Goal: Task Accomplishment & Management: Manage account settings

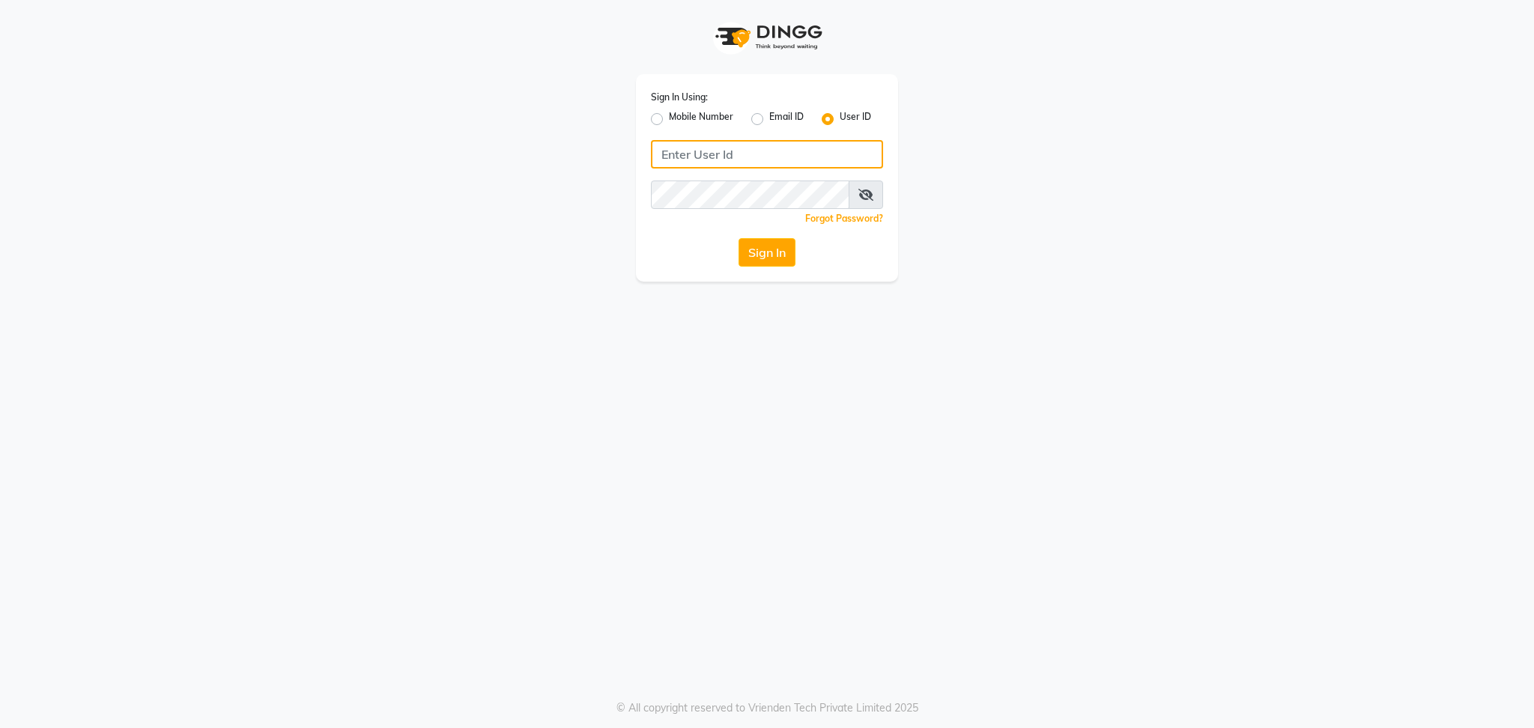
click at [744, 157] on input "Username" at bounding box center [767, 154] width 232 height 28
type input "blossom123"
click at [771, 249] on button "Sign In" at bounding box center [767, 252] width 57 height 28
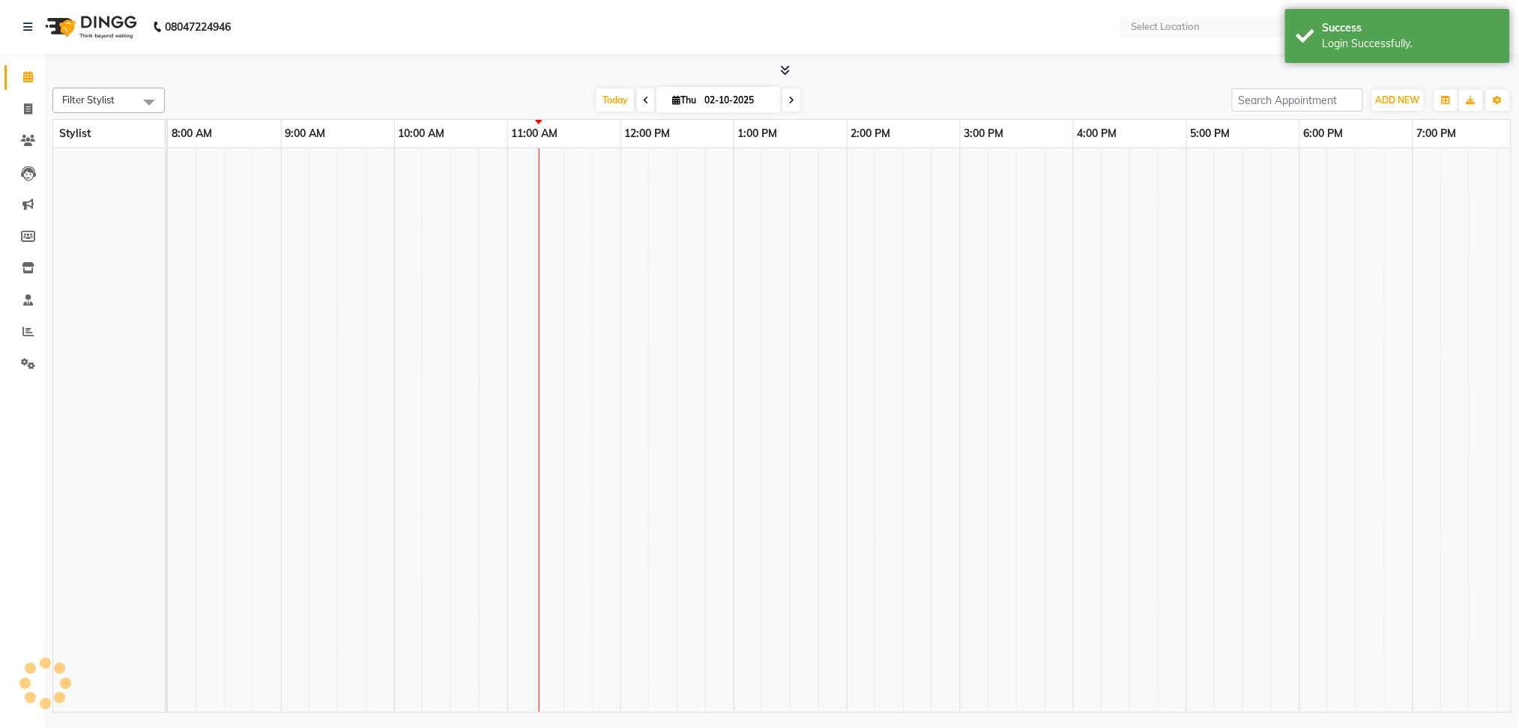
select select "en"
